Goal: Book appointment/travel/reservation

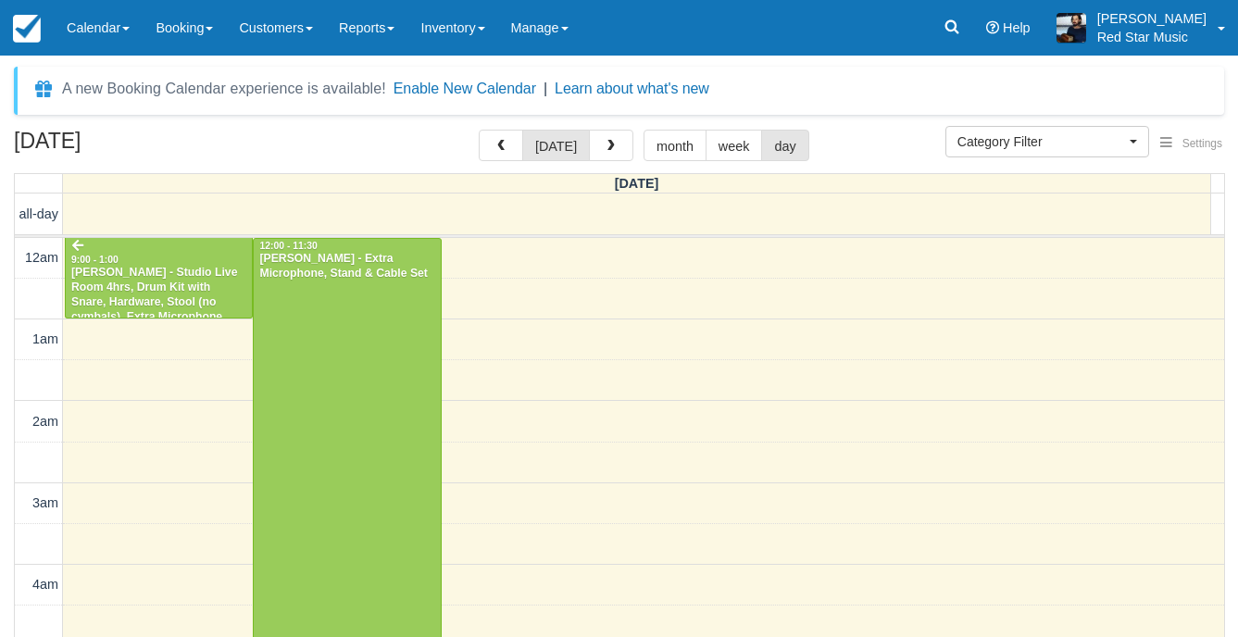
select select
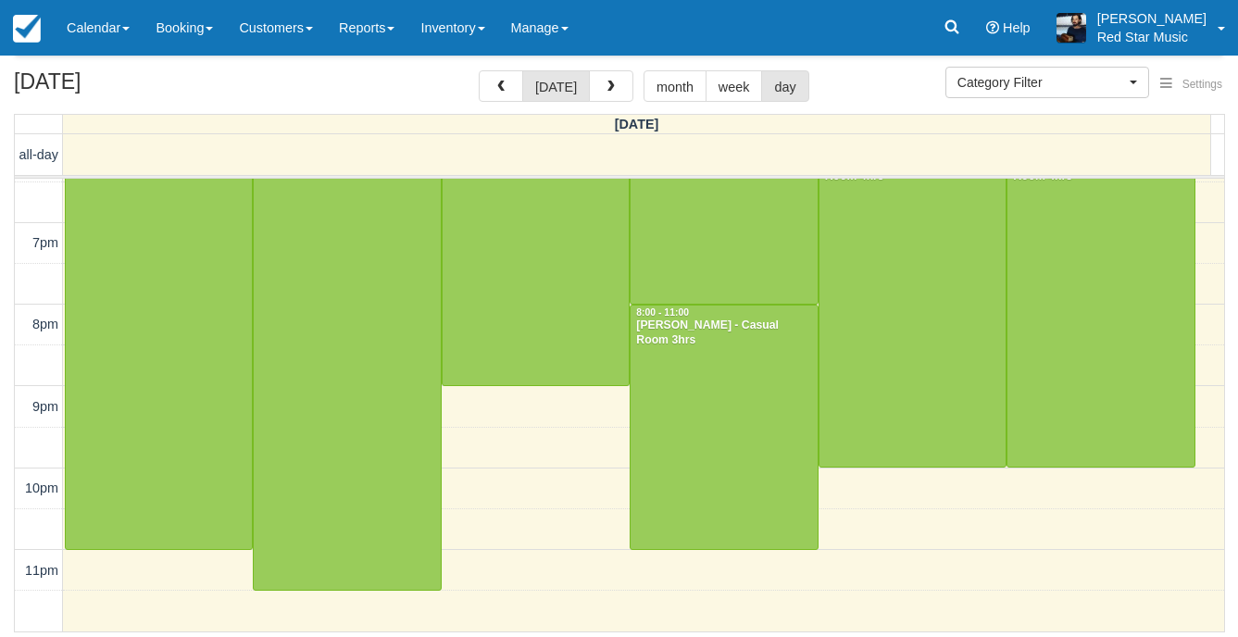
scroll to position [1140, 0]
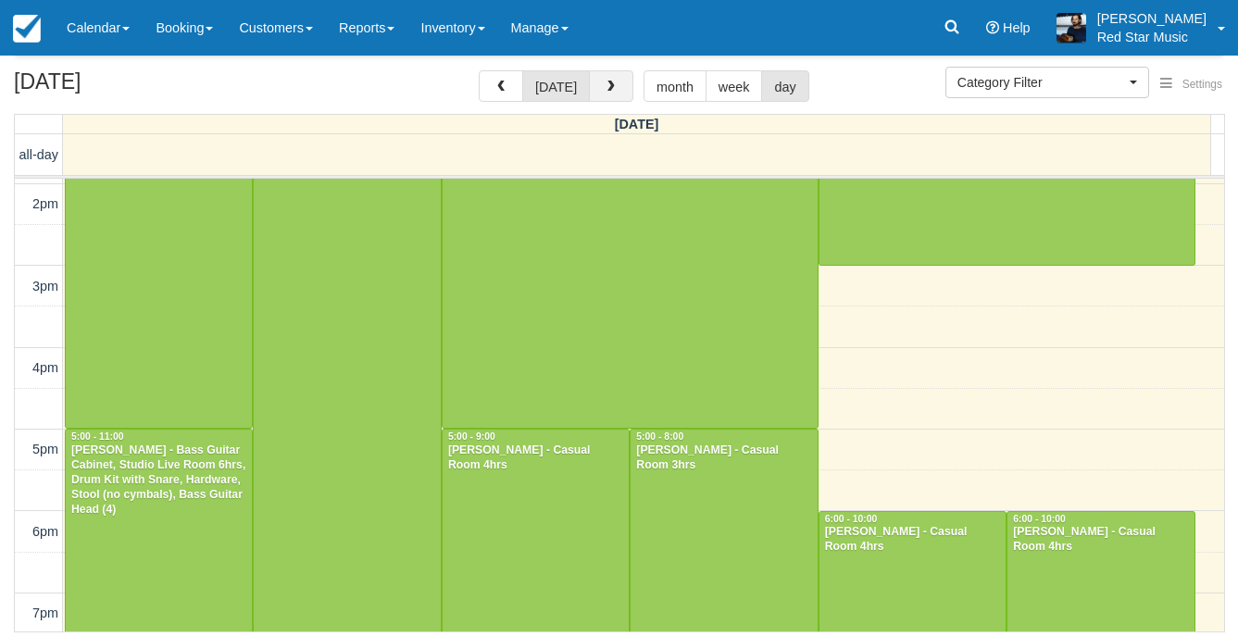
click at [624, 87] on button "button" at bounding box center [611, 85] width 44 height 31
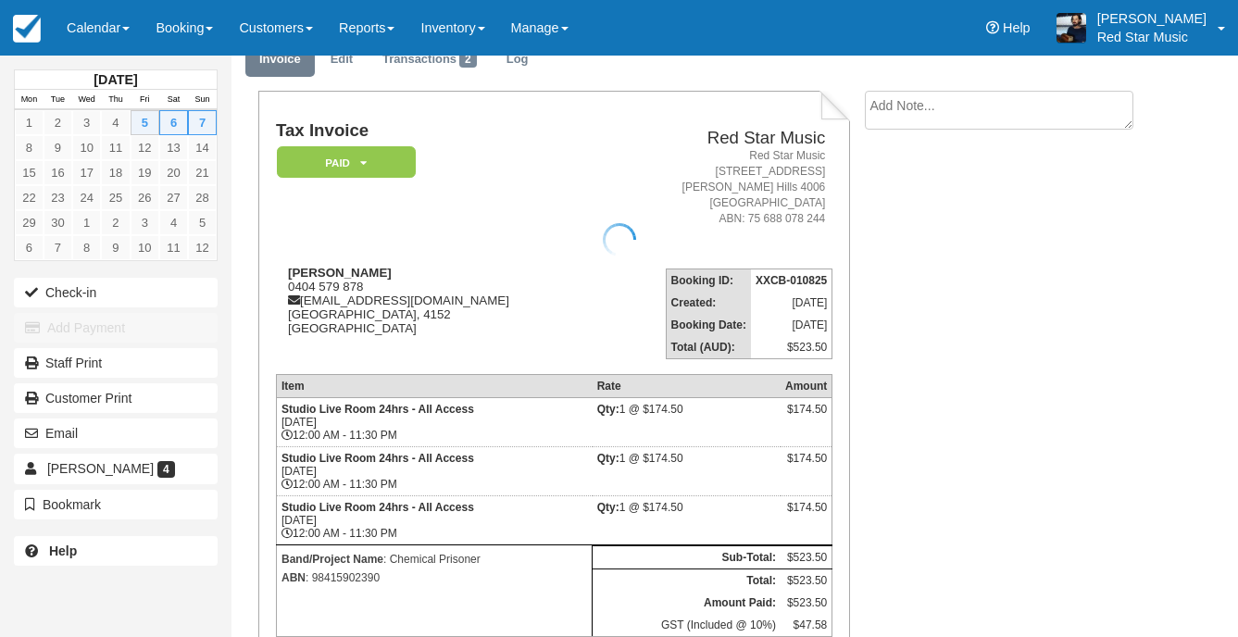
scroll to position [185, 0]
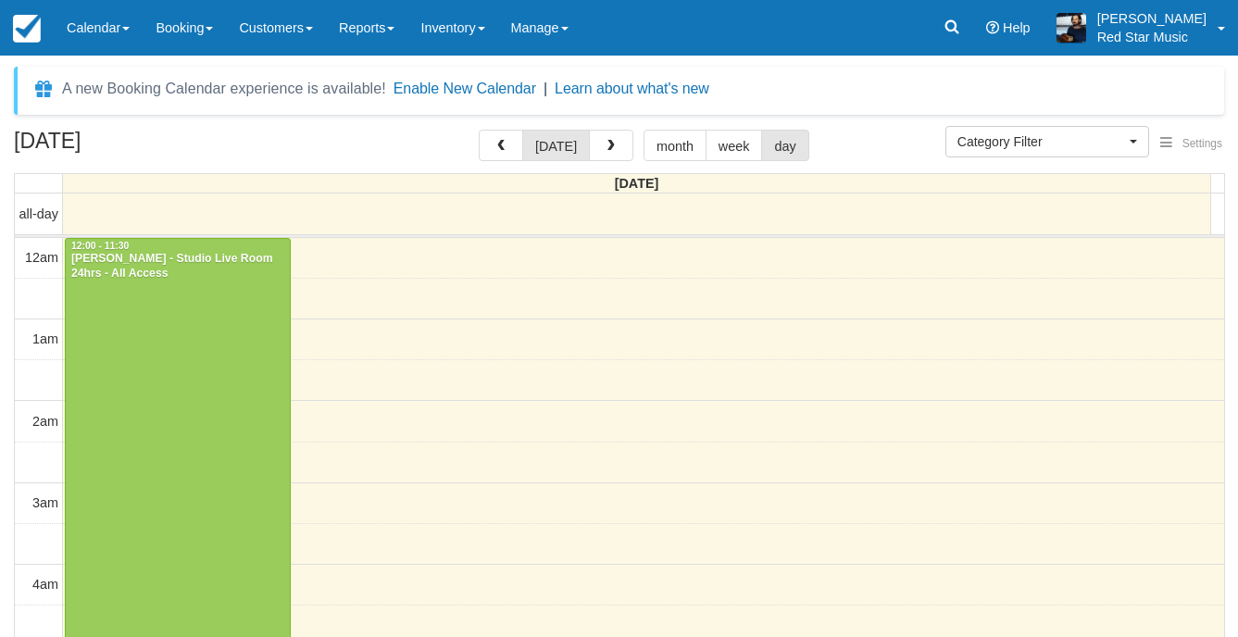
select select
